Goal: Task Accomplishment & Management: Use online tool/utility

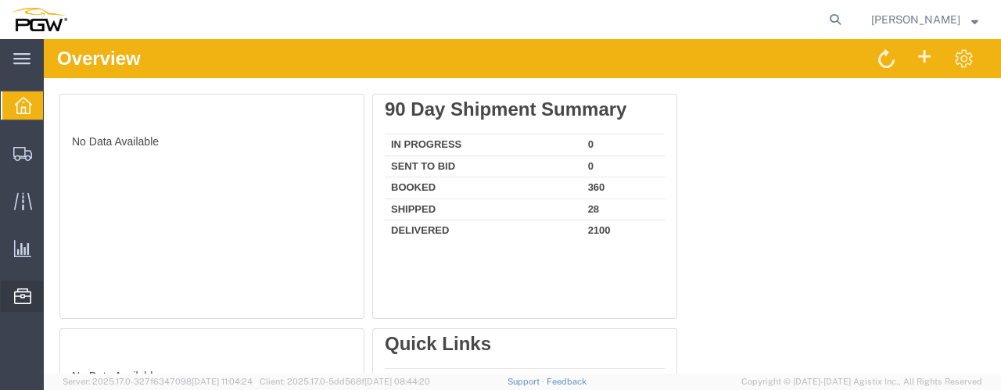
click at [0, 0] on span "Location Appointment" at bounding box center [0, 0] width 0 height 0
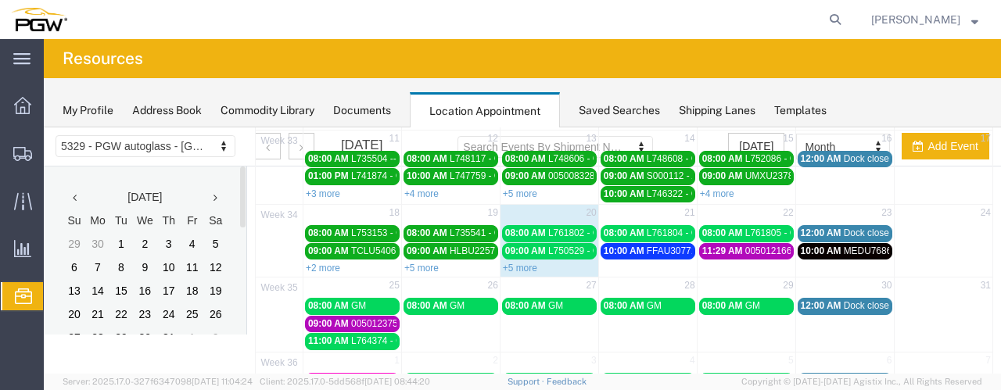
scroll to position [273, 0]
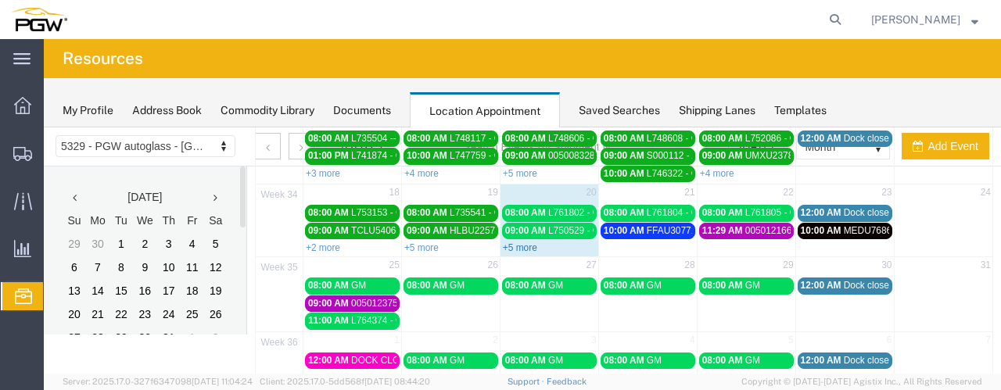
click at [519, 242] on link "+5 more" at bounding box center [520, 247] width 34 height 11
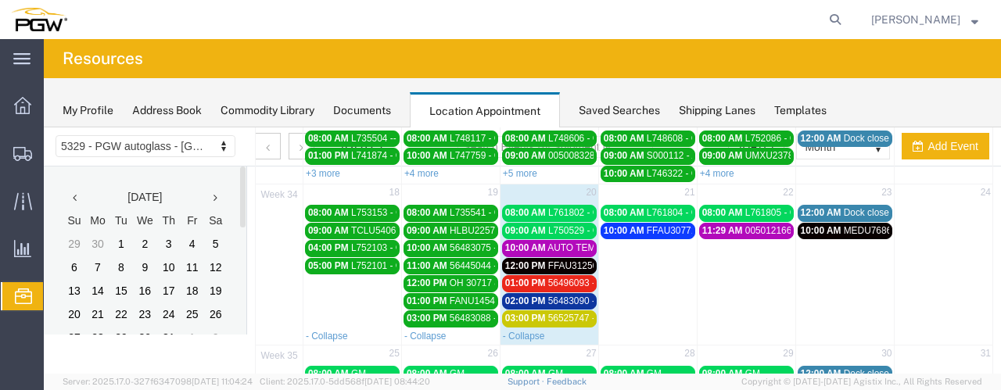
click at [564, 205] on link "08:00 AM L761802 - GM" at bounding box center [549, 213] width 95 height 16
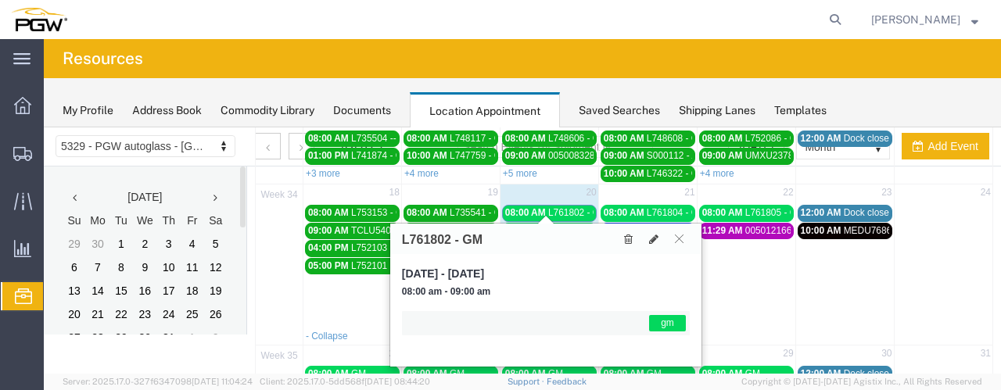
click at [564, 205] on link "08:00 AM L761802 - GM" at bounding box center [549, 213] width 95 height 16
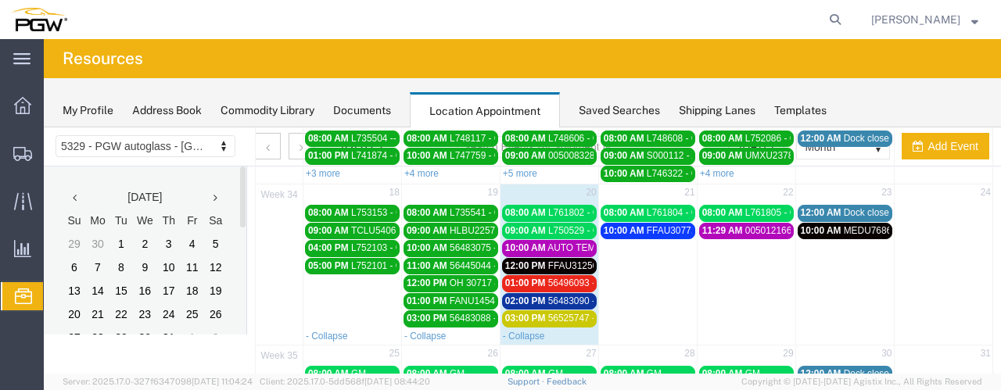
click at [561, 225] on span "L750529 - GM" at bounding box center [577, 230] width 59 height 11
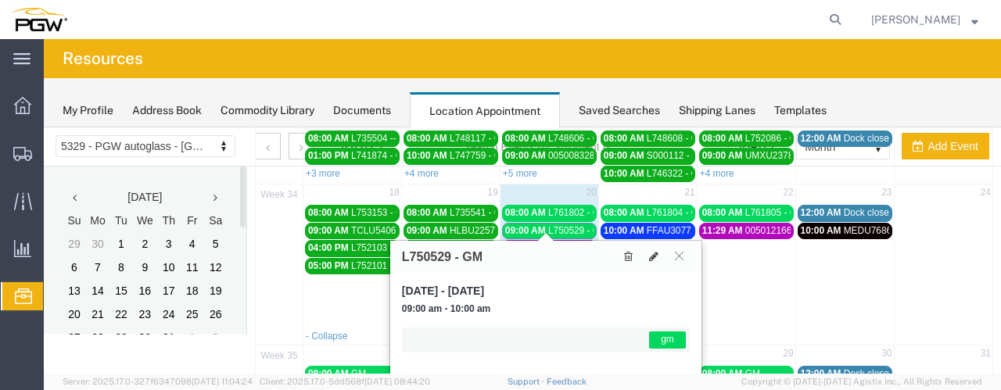
click at [561, 225] on span "L750529 - GM" at bounding box center [577, 230] width 59 height 11
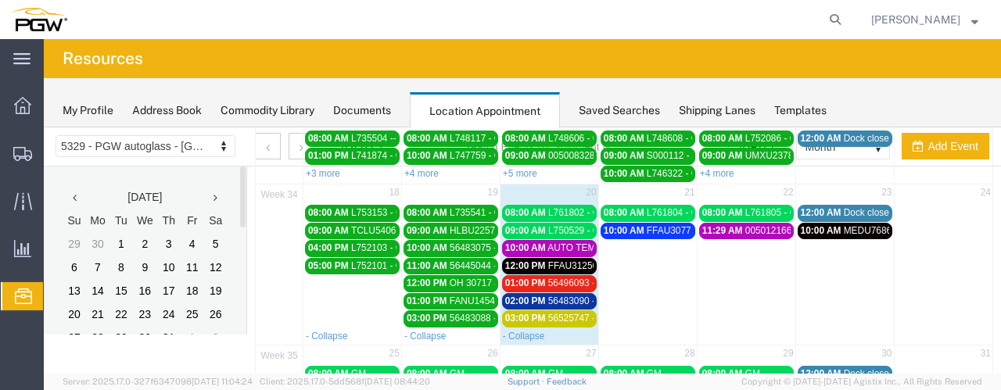
click at [564, 242] on span "AUTO TEMP" at bounding box center [574, 247] width 54 height 11
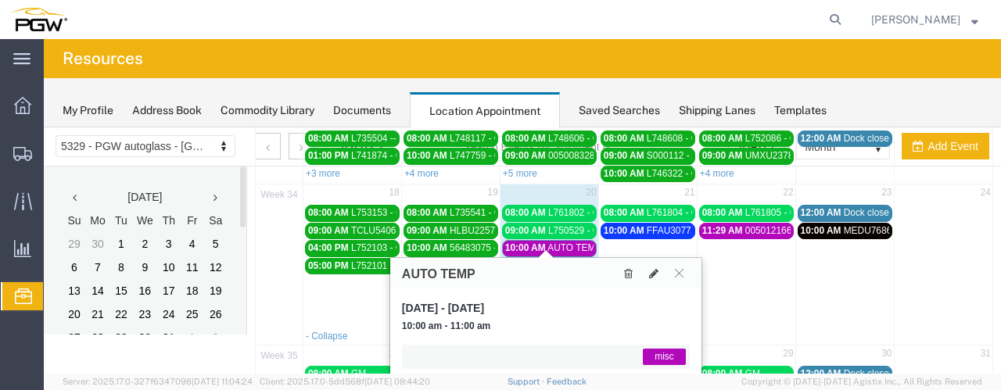
click at [564, 242] on span "AUTO TEMP" at bounding box center [574, 247] width 54 height 11
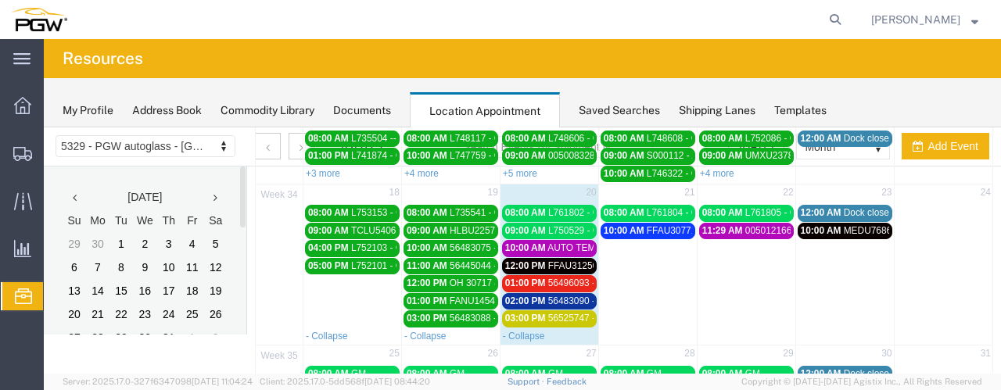
click at [561, 278] on span "56496093 - FUYAO" at bounding box center [588, 283] width 81 height 11
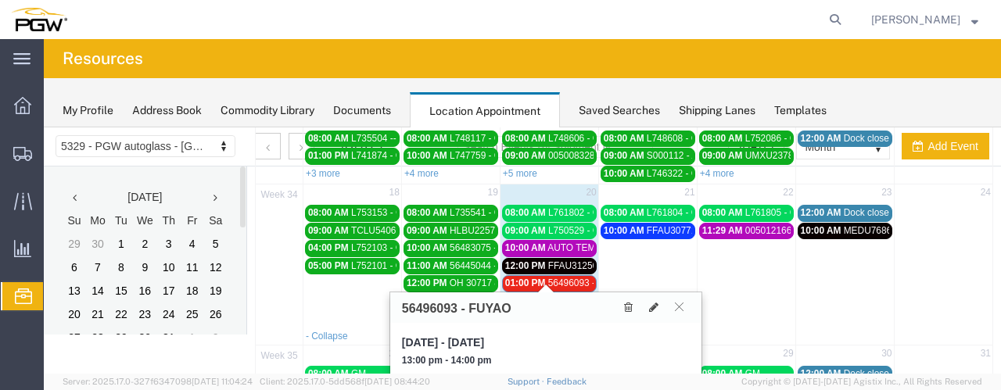
click at [561, 278] on span "56496093 - FUYAO" at bounding box center [588, 283] width 81 height 11
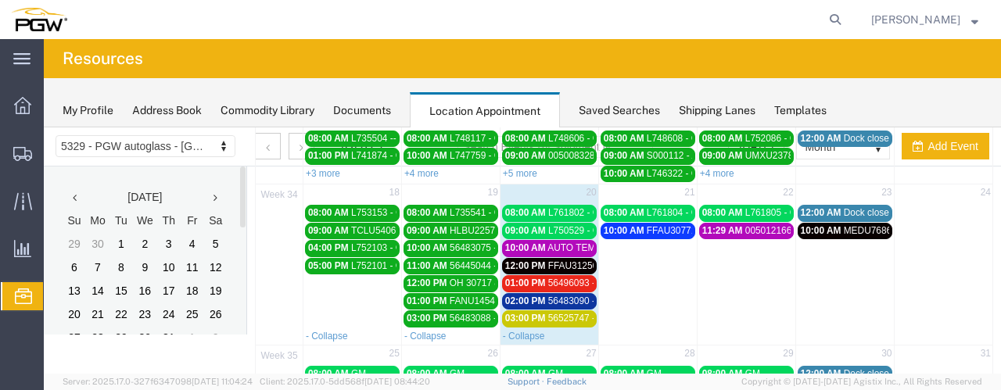
click at [564, 260] on span "FFAU3125684 - XYG" at bounding box center [592, 265] width 88 height 11
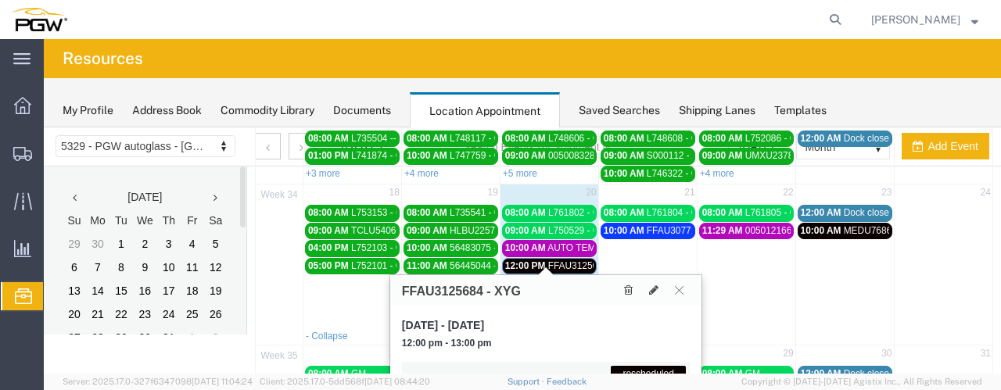
click at [564, 260] on span "FFAU3125684 - XYG" at bounding box center [592, 265] width 88 height 11
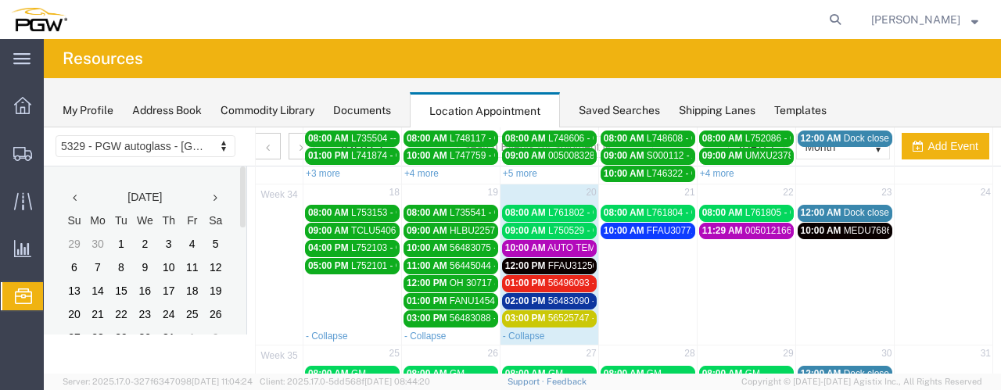
click at [555, 296] on span "56483090 - FUYAO (5395)" at bounding box center [603, 301] width 110 height 11
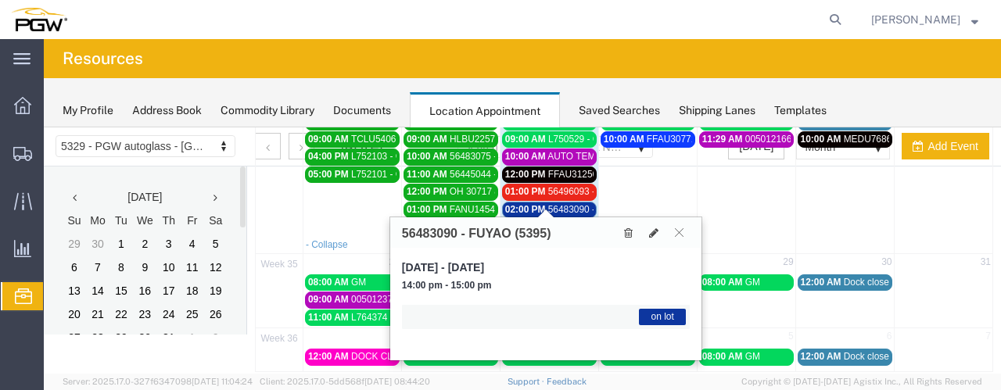
scroll to position [367, 0]
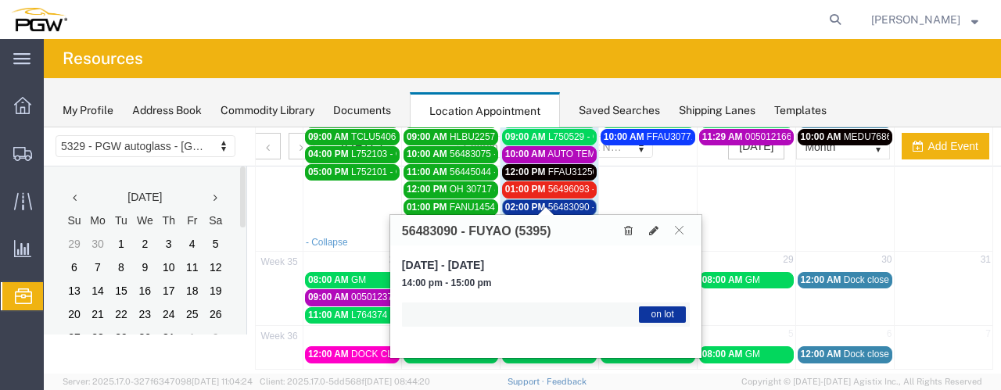
click at [552, 202] on span "56483090 - FUYAO (5395)" at bounding box center [603, 207] width 110 height 11
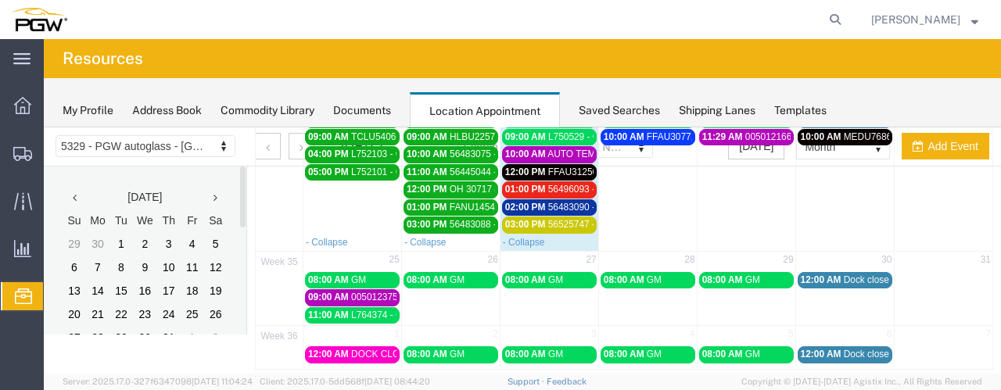
click at [549, 219] on span "56525747 - FUYAO" at bounding box center [588, 224] width 81 height 11
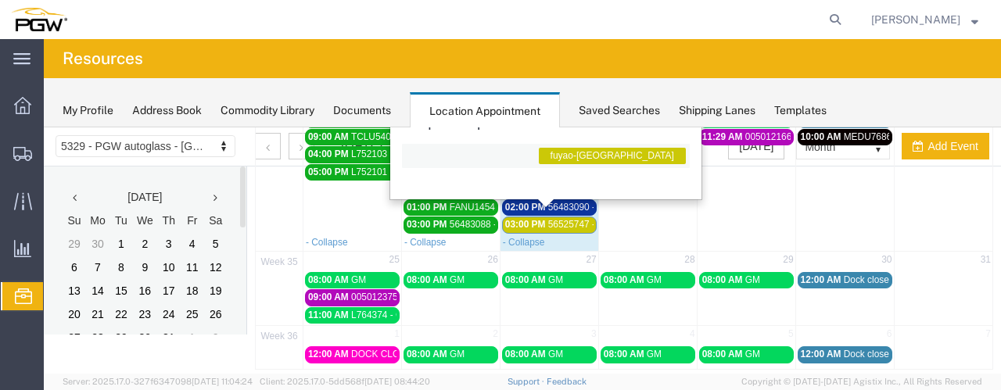
click at [549, 219] on span "56525747 - FUYAO" at bounding box center [588, 224] width 81 height 11
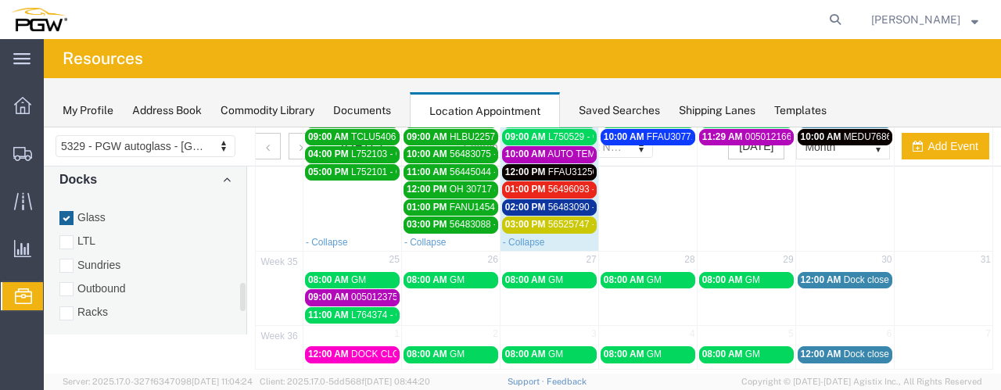
scroll to position [731, 0]
drag, startPoint x: 242, startPoint y: 189, endPoint x: 252, endPoint y: 310, distance: 121.5
click at [252, 310] on div "5329 - PGW autoglass - Chillicothe 5329 - PGW autoglass - [GEOGRAPHIC_DATA] [DA…" at bounding box center [522, 65] width 957 height 609
click at [70, 292] on div at bounding box center [66, 299] width 14 height 14
click at [44, 127] on input "Racks" at bounding box center [44, 127] width 0 height 0
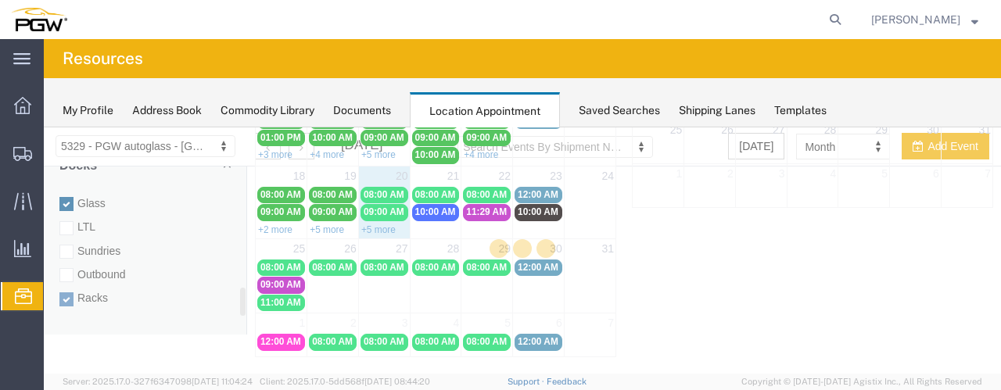
scroll to position [141, 0]
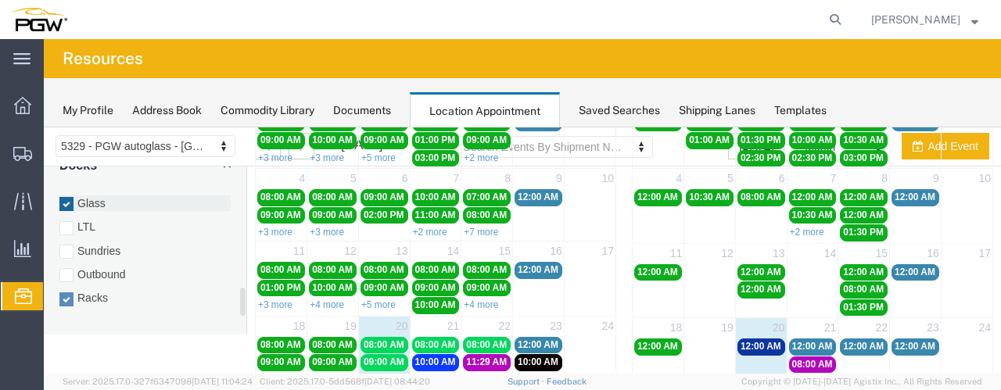
click at [66, 197] on div at bounding box center [66, 204] width 14 height 14
click at [44, 127] on input "Glass" at bounding box center [44, 127] width 0 height 0
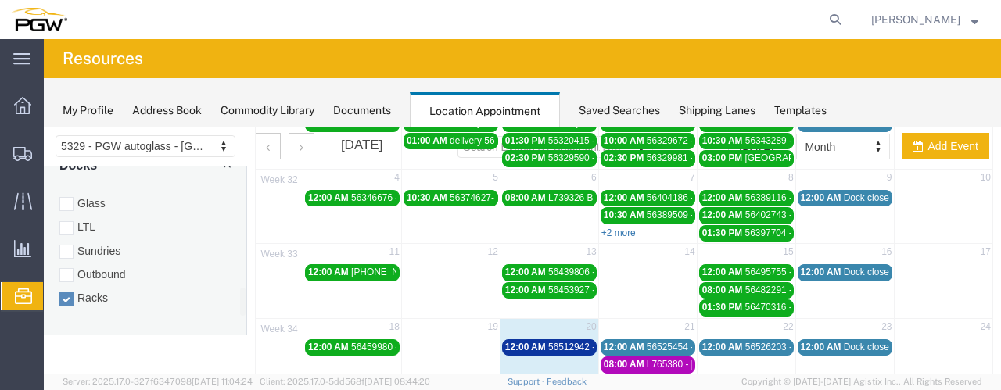
click at [614, 224] on div "+2 more" at bounding box center [648, 232] width 98 height 16
select select "3"
select select
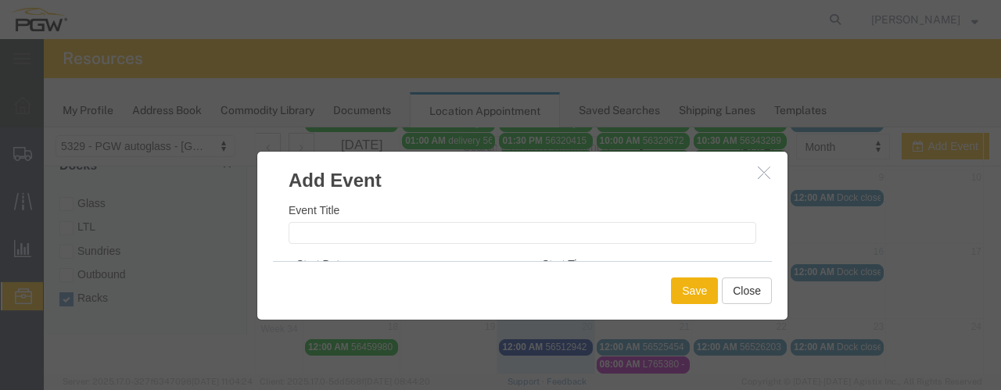
click at [765, 174] on button "button" at bounding box center [766, 173] width 20 height 20
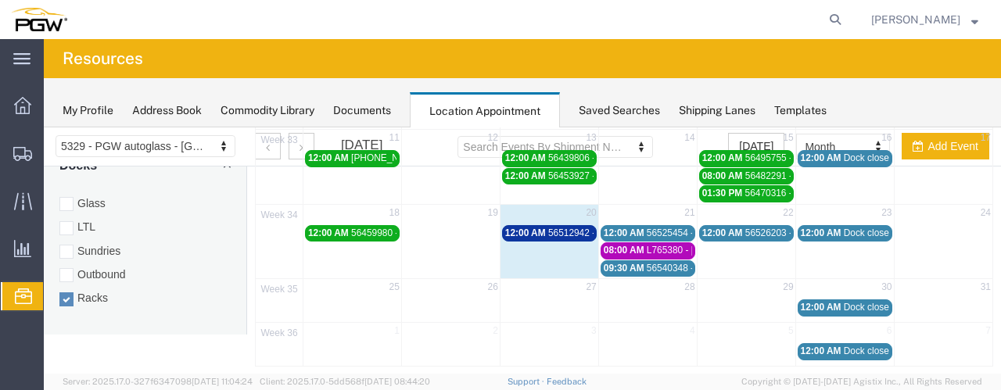
scroll to position [256, 0]
click at [552, 227] on span "56512942 - [GEOGRAPHIC_DATA] / [GEOGRAPHIC_DATA] (53990)" at bounding box center [690, 232] width 285 height 11
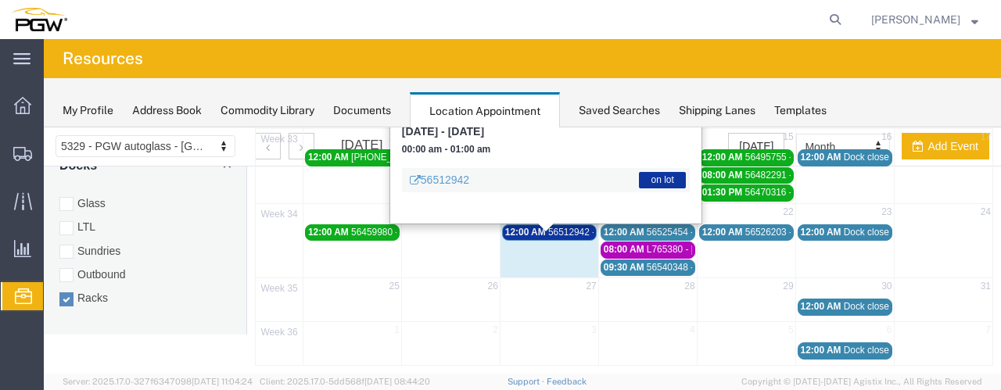
click at [552, 227] on span "56512942 - [GEOGRAPHIC_DATA] / [GEOGRAPHIC_DATA] (53990)" at bounding box center [690, 232] width 285 height 11
